Goal: Transaction & Acquisition: Subscribe to service/newsletter

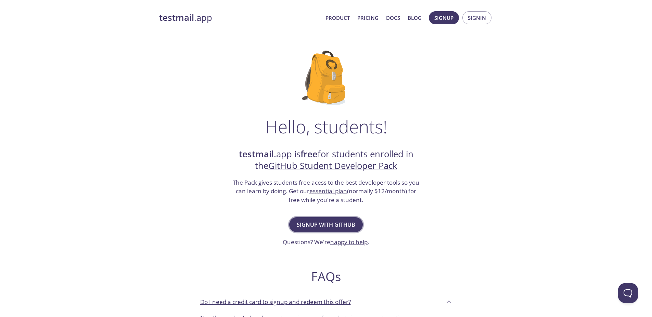
click at [322, 224] on span "Signup with GitHub" at bounding box center [326, 225] width 59 height 10
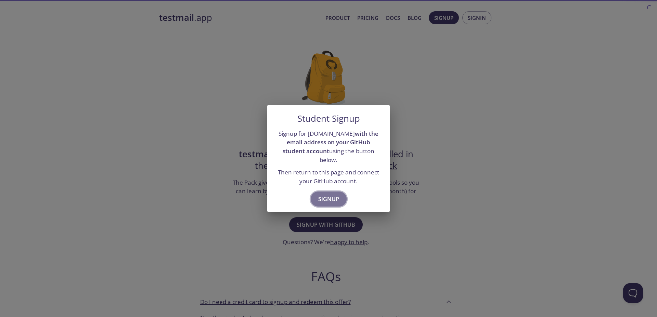
click at [334, 199] on span "Signup" at bounding box center [328, 200] width 21 height 10
click at [452, 183] on div "Student Signup Signup for [DOMAIN_NAME] with the email address on your GitHub s…" at bounding box center [328, 158] width 657 height 317
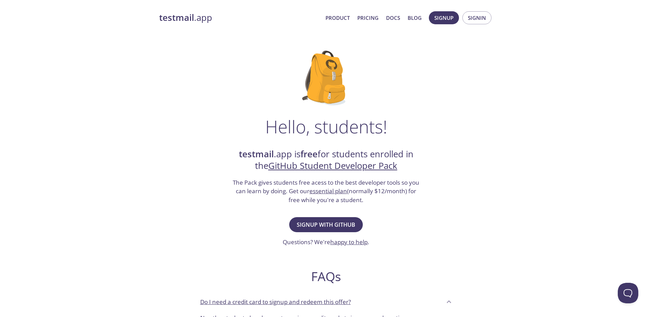
click at [391, 51] on div "Hello, students! testmail .app is free for students enrolled in the GitHub Stud…" at bounding box center [326, 249] width 334 height 418
